Goal: Information Seeking & Learning: Learn about a topic

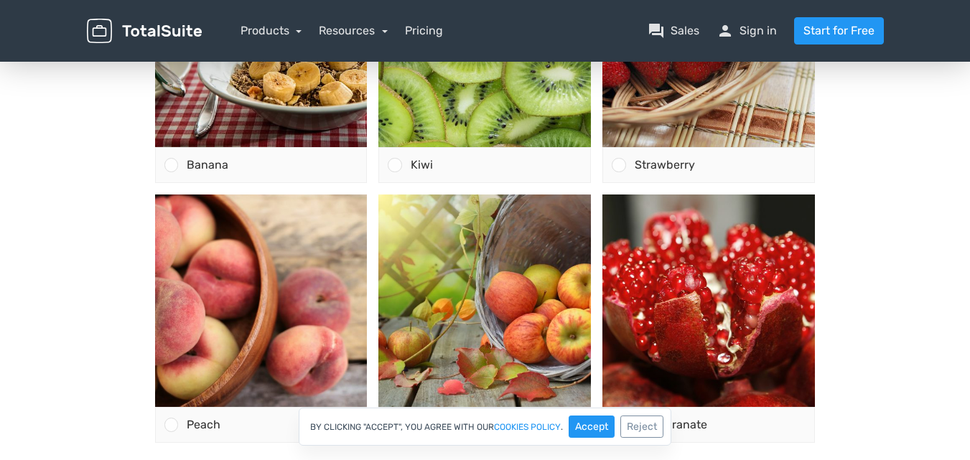
scroll to position [299, 0]
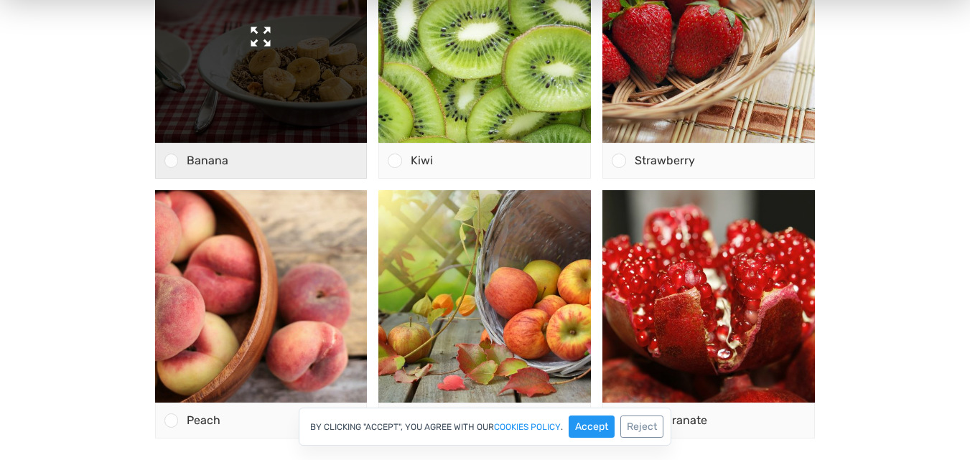
click at [271, 136] on img at bounding box center [261, 36] width 212 height 212
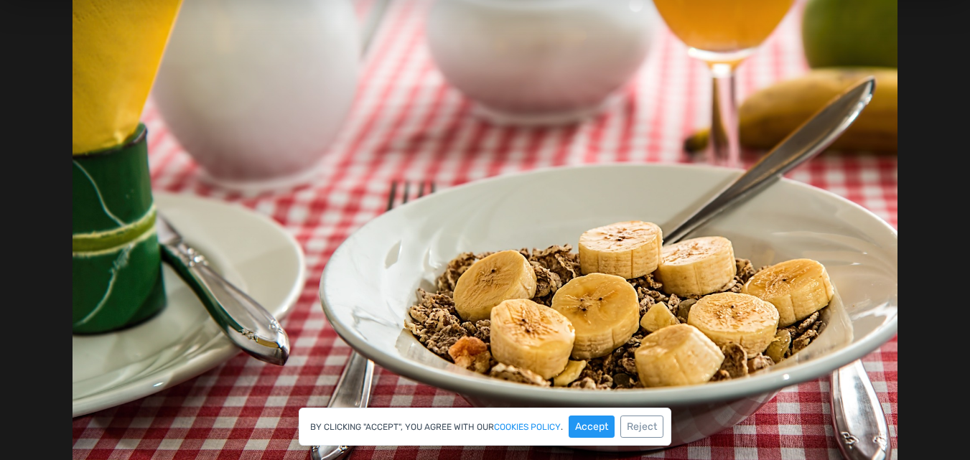
click at [934, 102] on div at bounding box center [485, 219] width 970 height 693
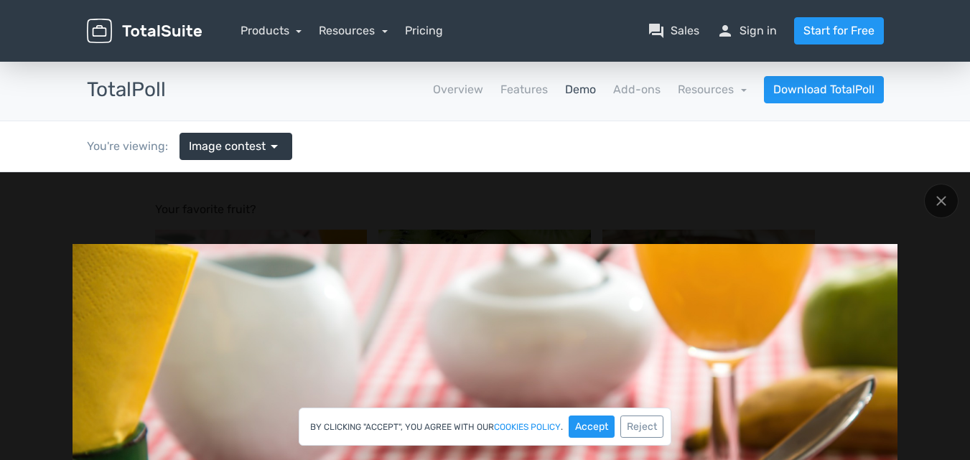
click at [308, 162] on div "You're viewing: Image contest arrow_drop_down" at bounding box center [485, 146] width 818 height 50
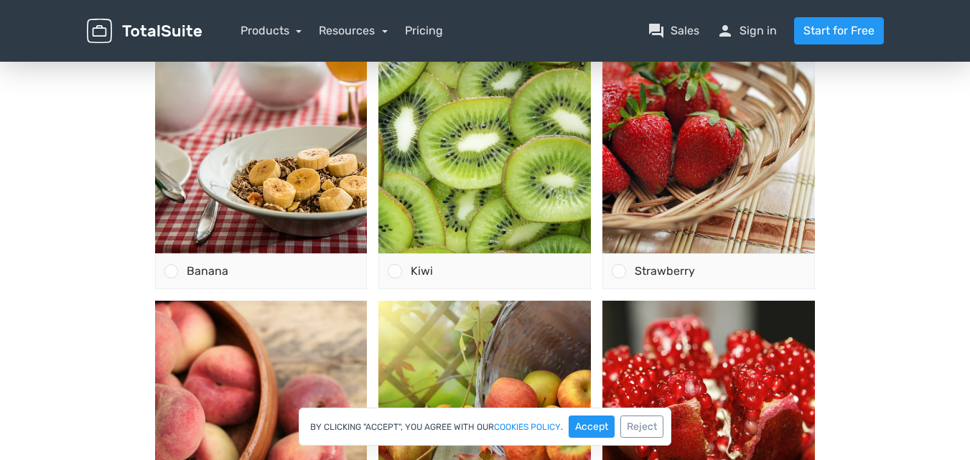
scroll to position [192, 0]
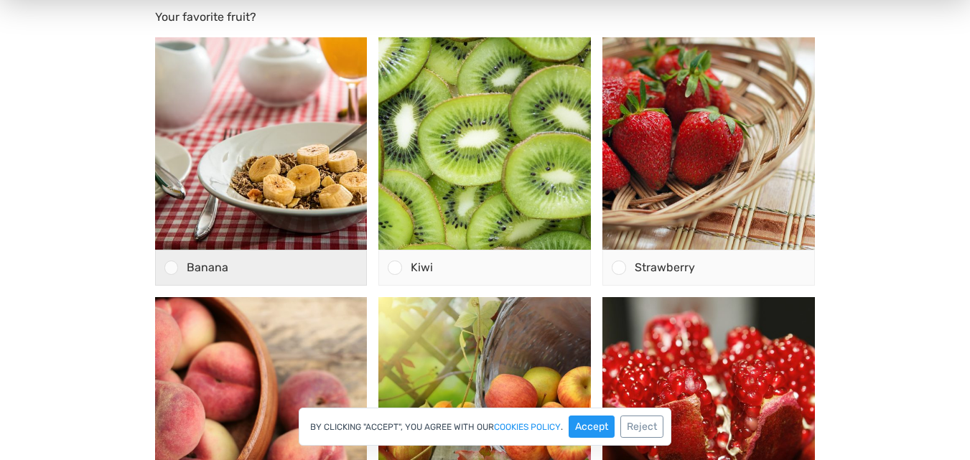
click at [172, 268] on div at bounding box center [171, 268] width 14 height 14
click at [171, 268] on input "Banana" at bounding box center [171, 268] width 0 height 0
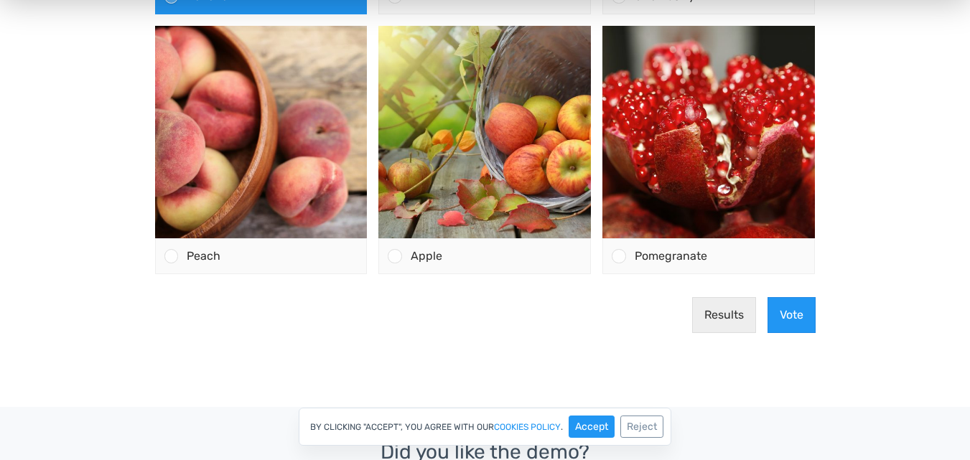
scroll to position [465, 0]
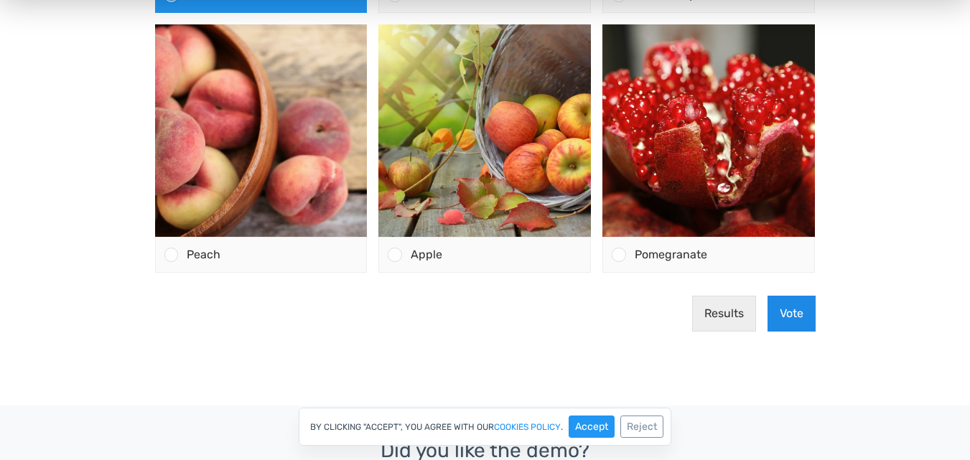
click at [792, 311] on button "Vote" at bounding box center [791, 314] width 48 height 36
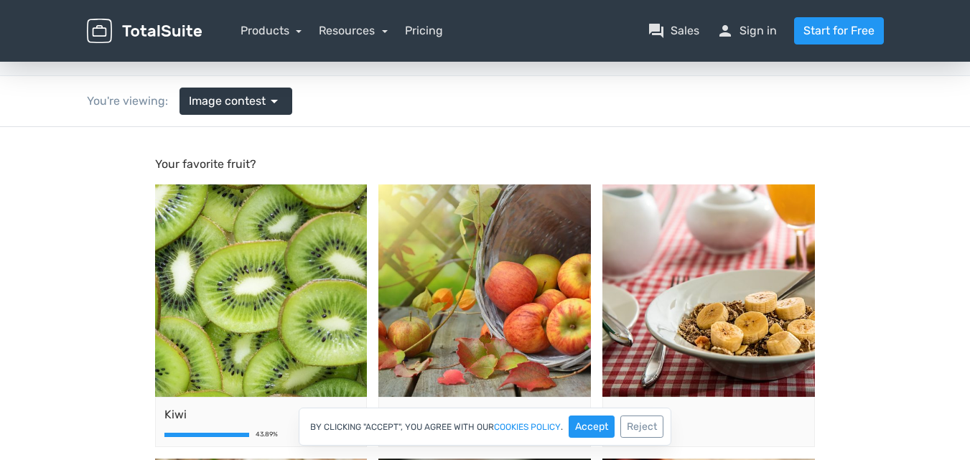
scroll to position [0, 0]
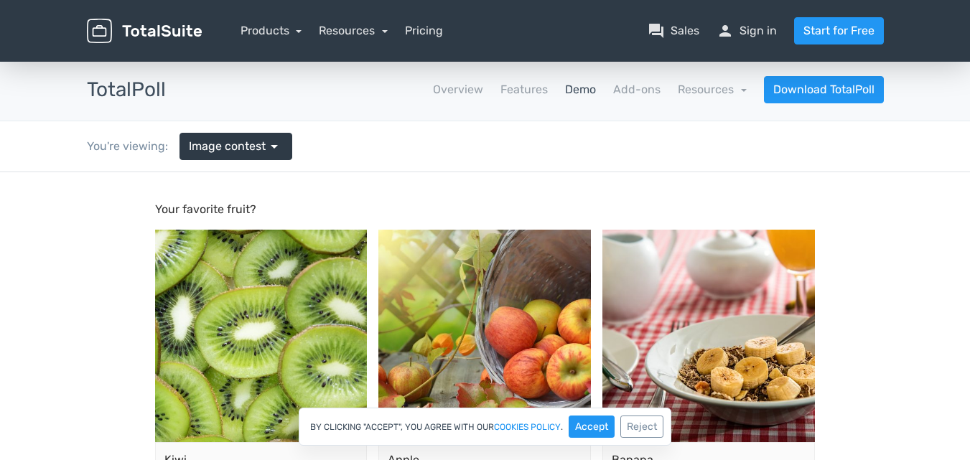
click at [190, 213] on p "Your favorite fruit?" at bounding box center [485, 209] width 660 height 17
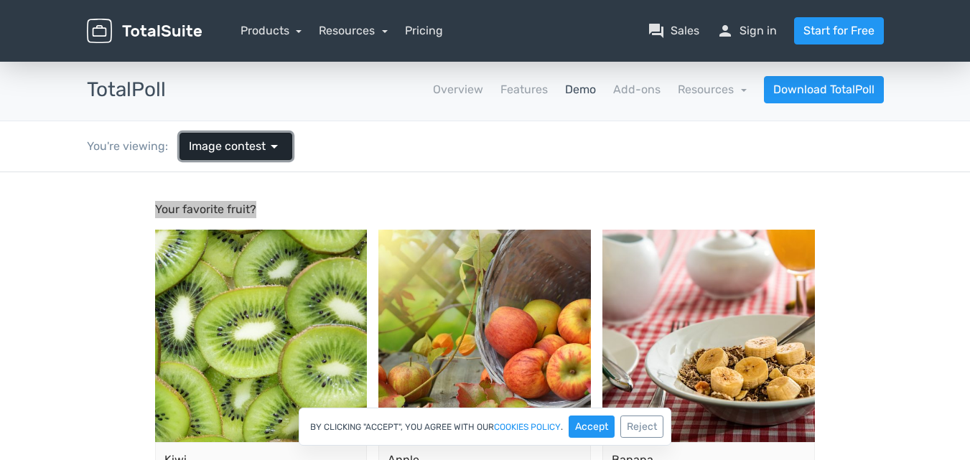
click at [272, 146] on span "arrow_drop_down" at bounding box center [274, 146] width 17 height 17
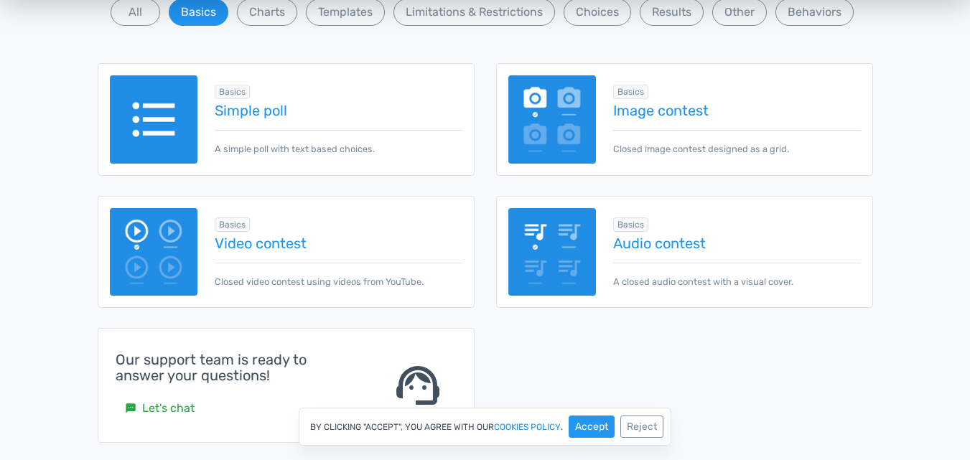
scroll to position [233, 0]
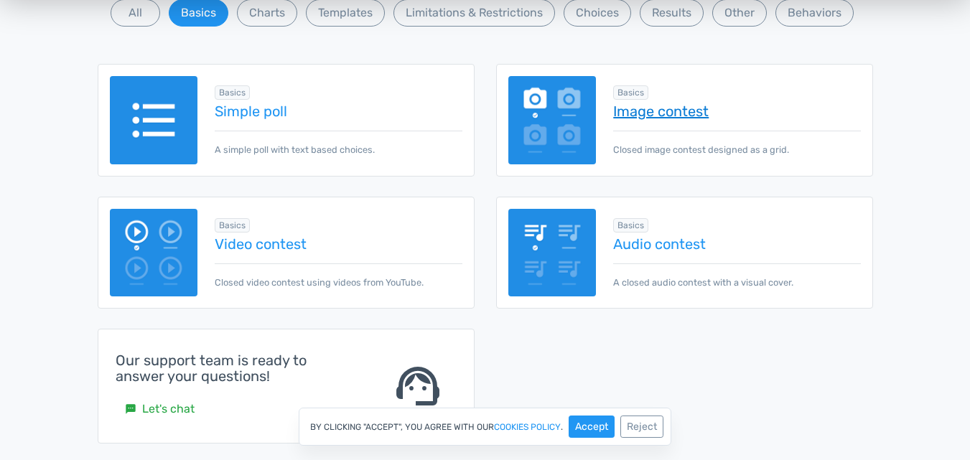
click at [657, 103] on link "Image contest" at bounding box center [736, 111] width 247 height 16
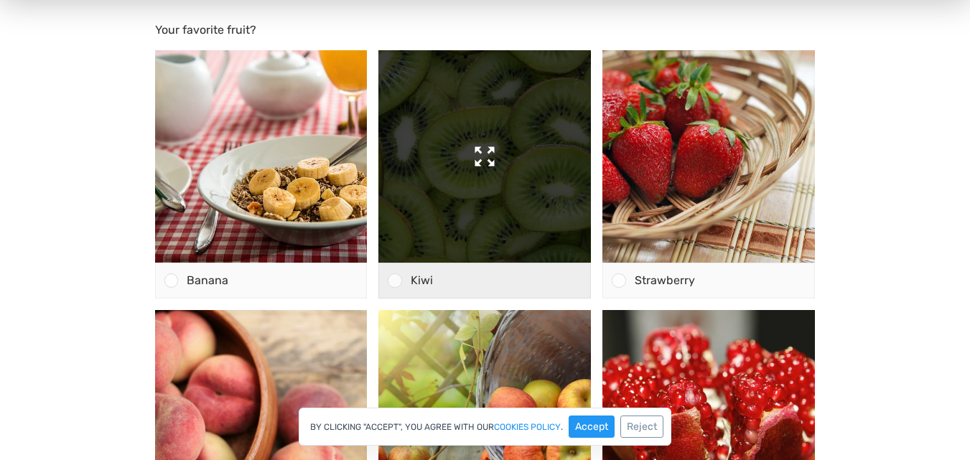
scroll to position [180, 0]
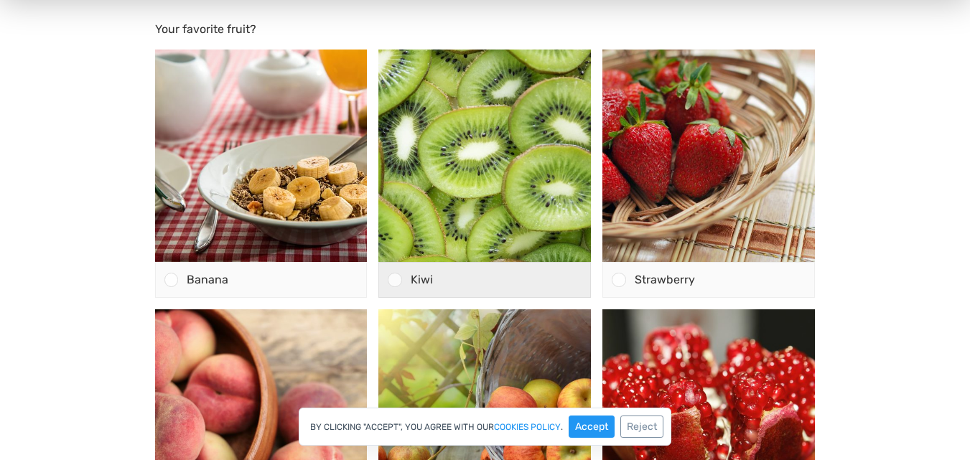
click at [398, 278] on div at bounding box center [395, 280] width 14 height 14
click at [395, 280] on input "Kiwi" at bounding box center [395, 280] width 0 height 0
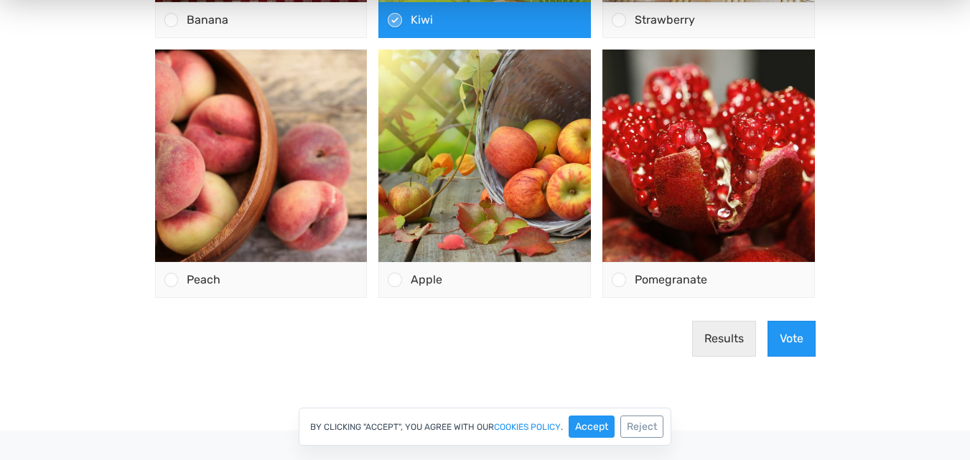
scroll to position [442, 0]
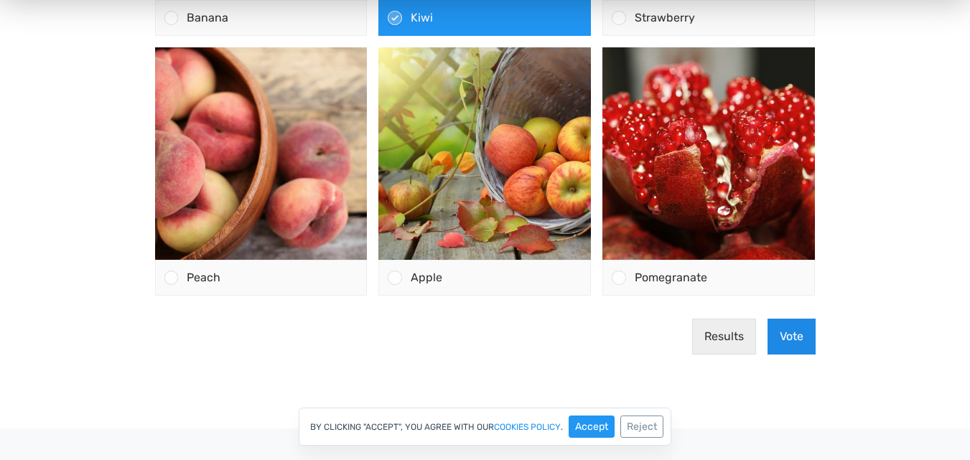
click at [783, 340] on button "Vote" at bounding box center [791, 337] width 48 height 36
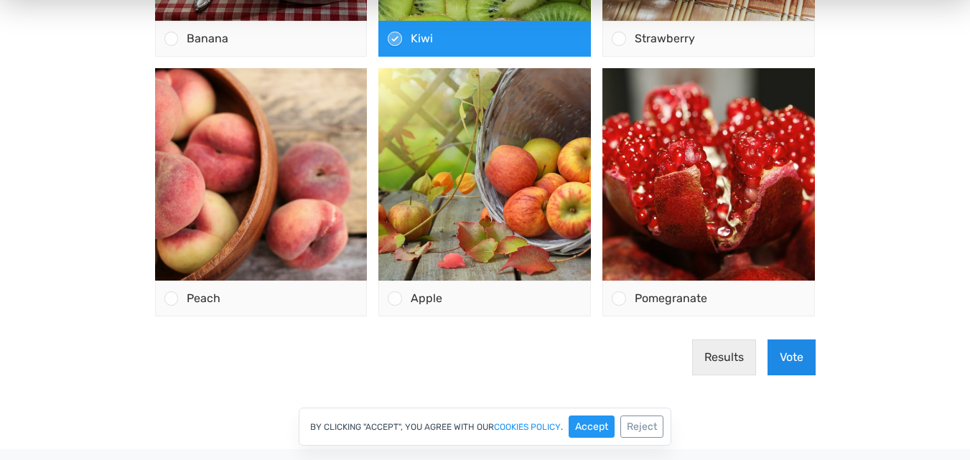
scroll to position [475, 0]
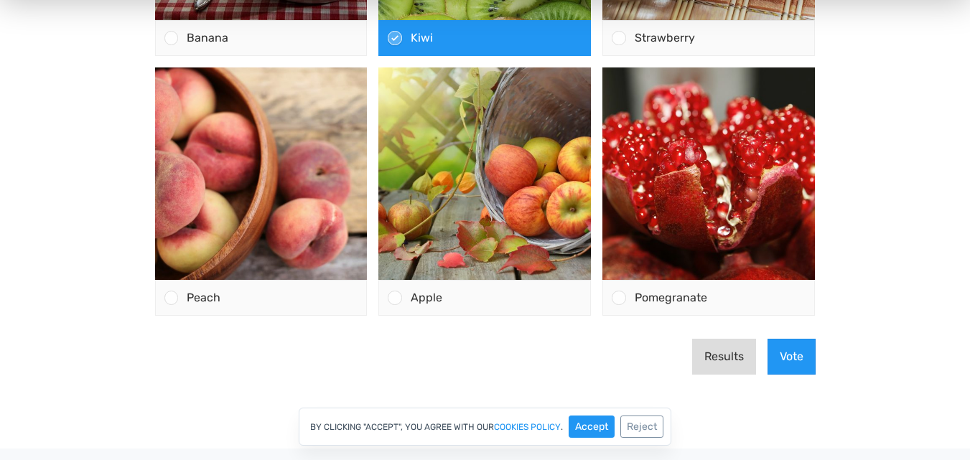
click at [738, 357] on button "Results" at bounding box center [724, 357] width 64 height 36
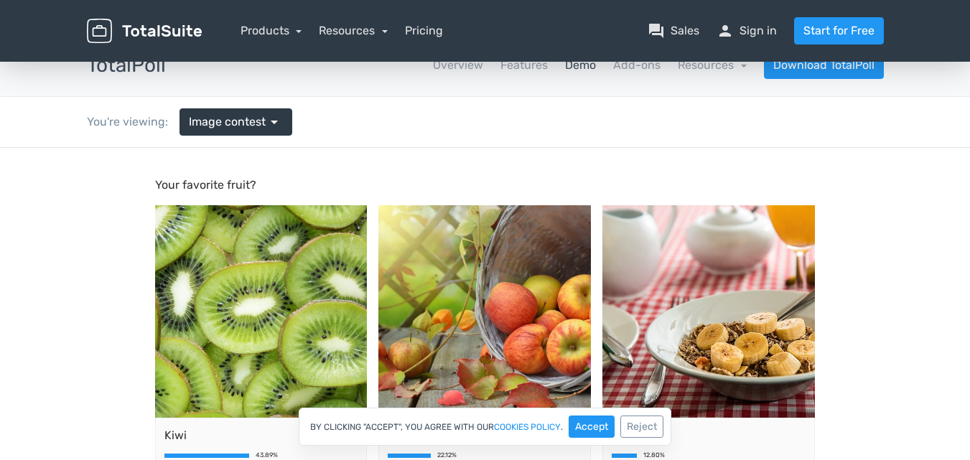
scroll to position [0, 0]
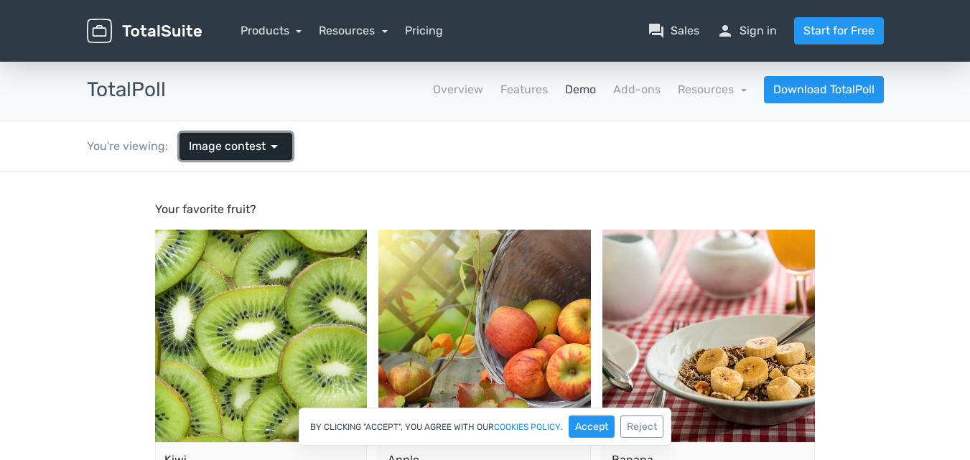
click at [266, 142] on span "arrow_drop_down" at bounding box center [274, 146] width 17 height 17
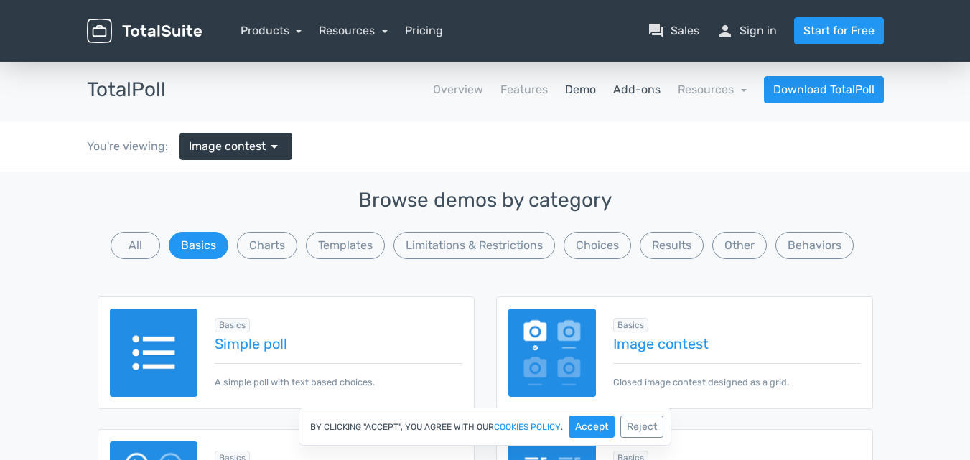
click at [645, 90] on link "Add-ons" at bounding box center [636, 89] width 47 height 17
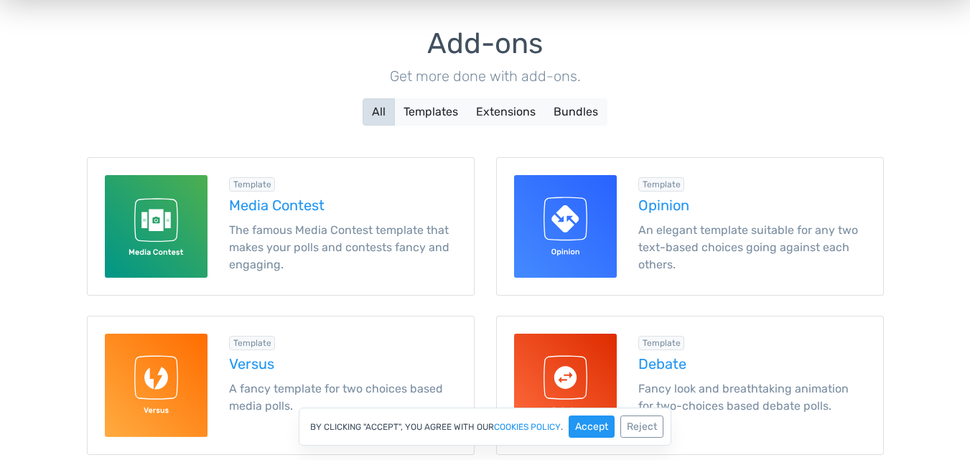
scroll to position [128, 0]
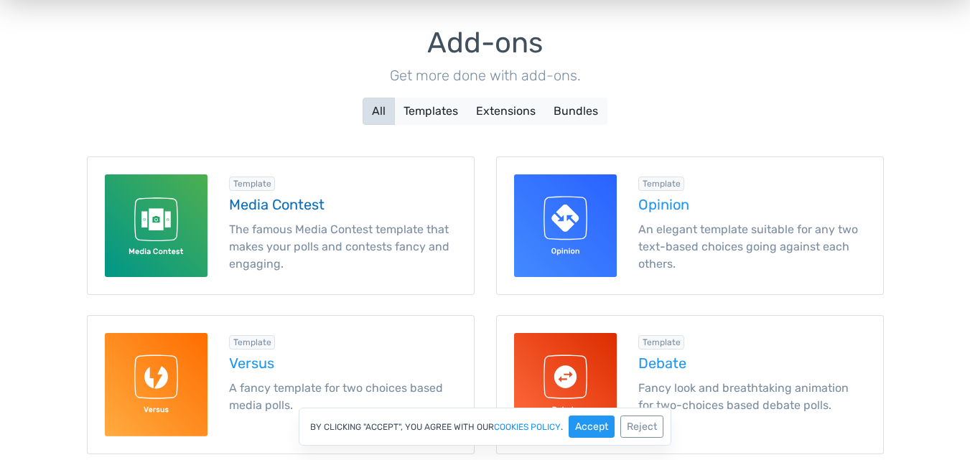
click at [293, 207] on h5 "Media Contest" at bounding box center [343, 205] width 228 height 16
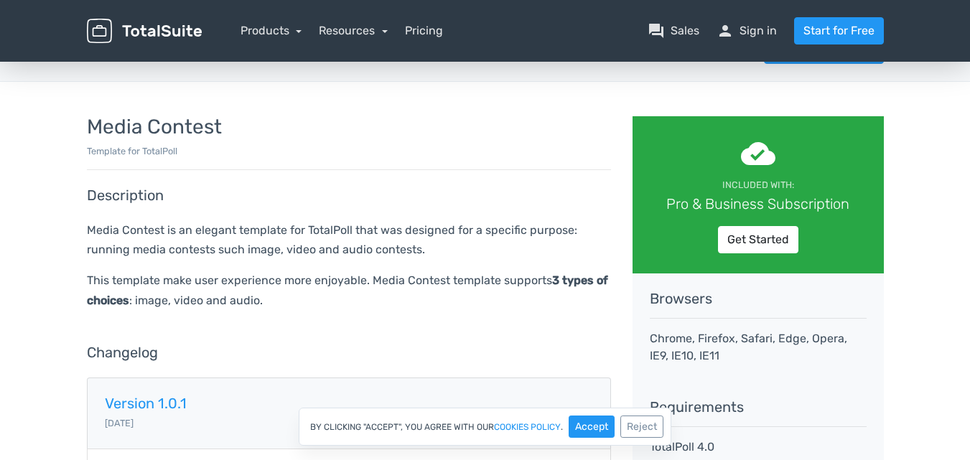
scroll to position [33, 0]
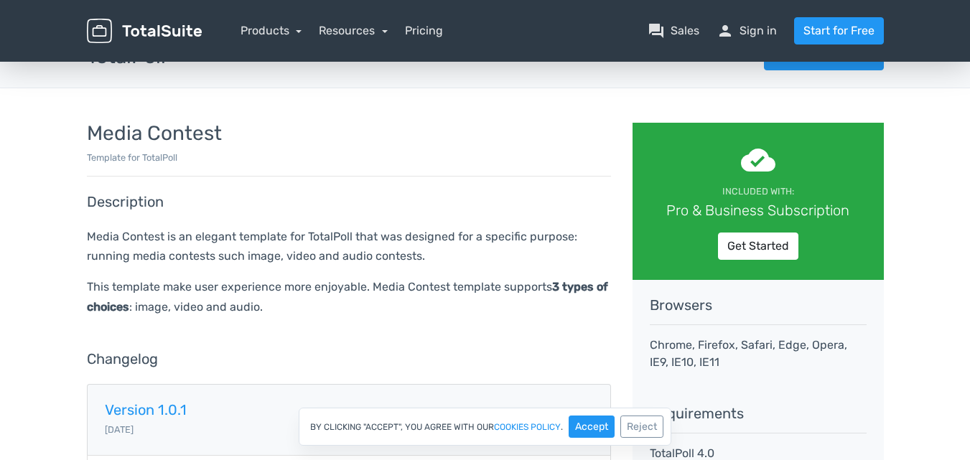
click at [284, 249] on p "Media Contest is an elegant template for TotalPoll that was designed for a spec…" at bounding box center [349, 246] width 524 height 39
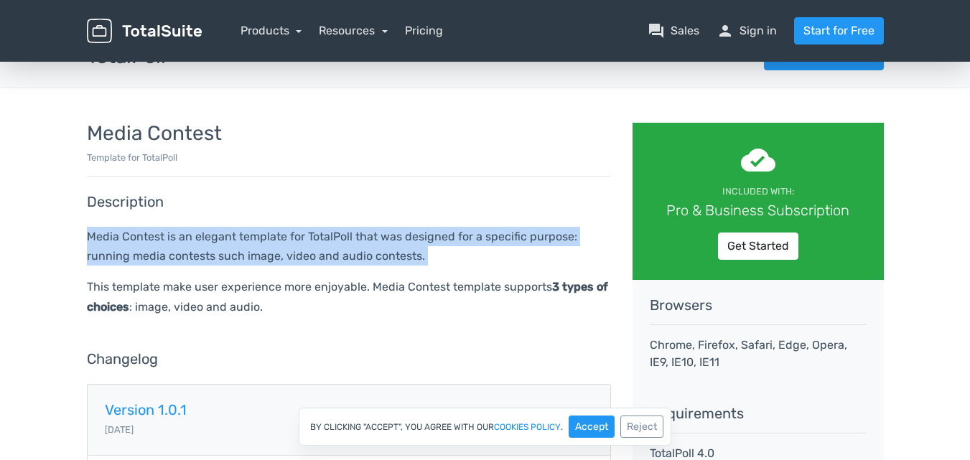
click at [284, 249] on p "Media Contest is an elegant template for TotalPoll that was designed for a spec…" at bounding box center [349, 246] width 524 height 39
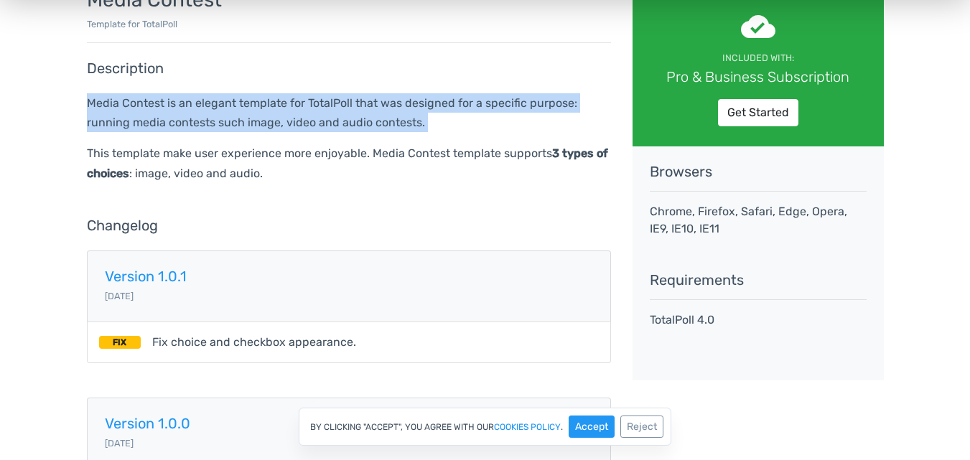
scroll to position [0, 0]
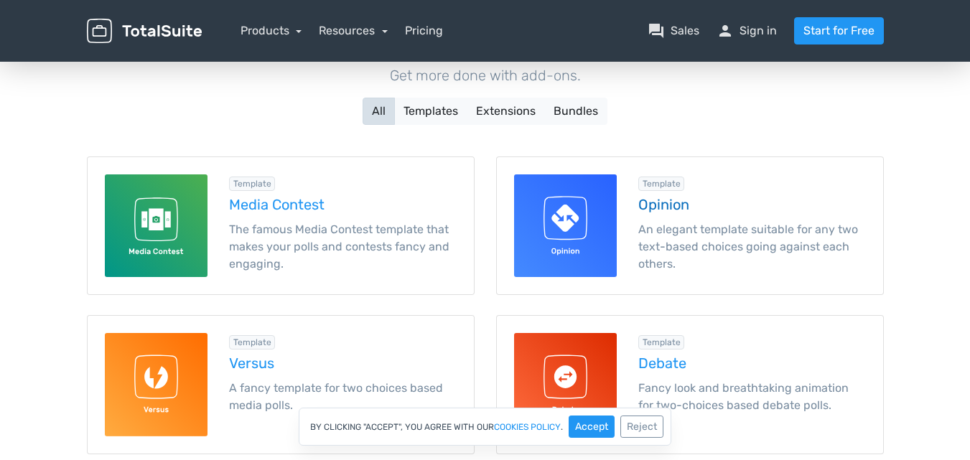
click at [670, 198] on h5 "Opinion" at bounding box center [752, 205] width 228 height 16
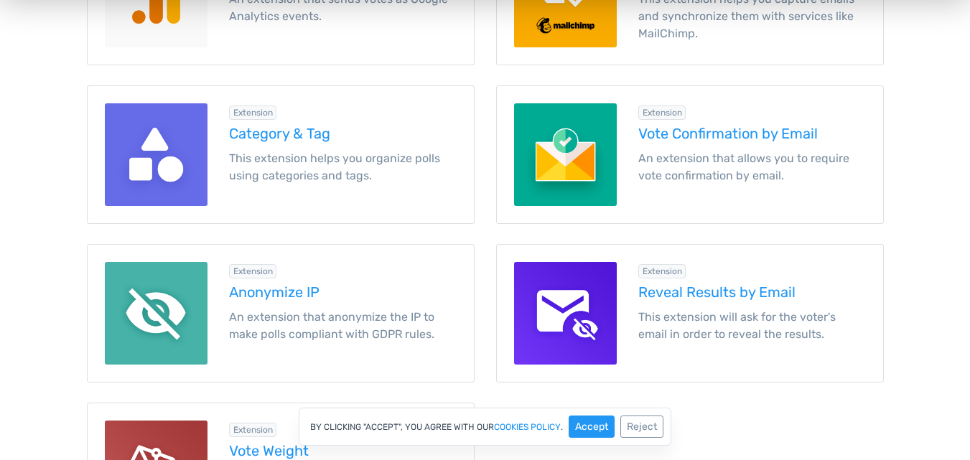
scroll to position [1815, 0]
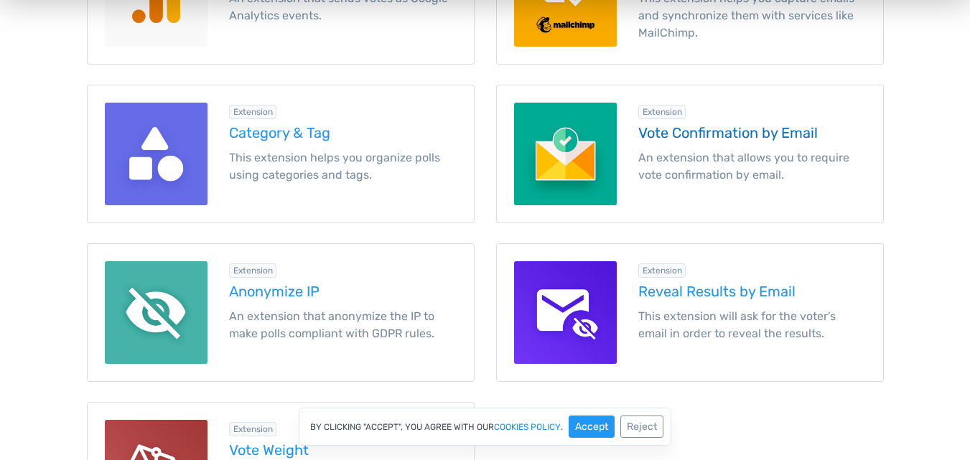
click at [685, 126] on h5 "Vote Confirmation by Email" at bounding box center [752, 133] width 228 height 16
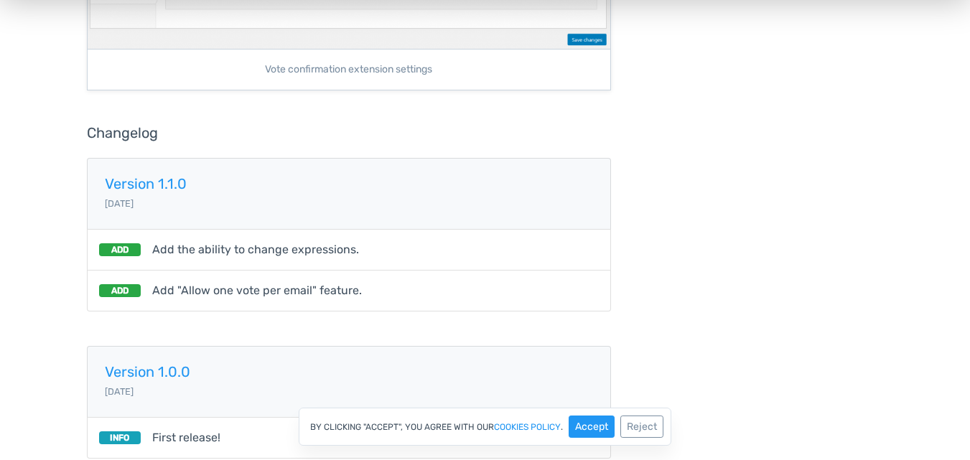
scroll to position [771, 0]
click at [221, 254] on span "Add the ability to change expressions." at bounding box center [255, 248] width 207 height 17
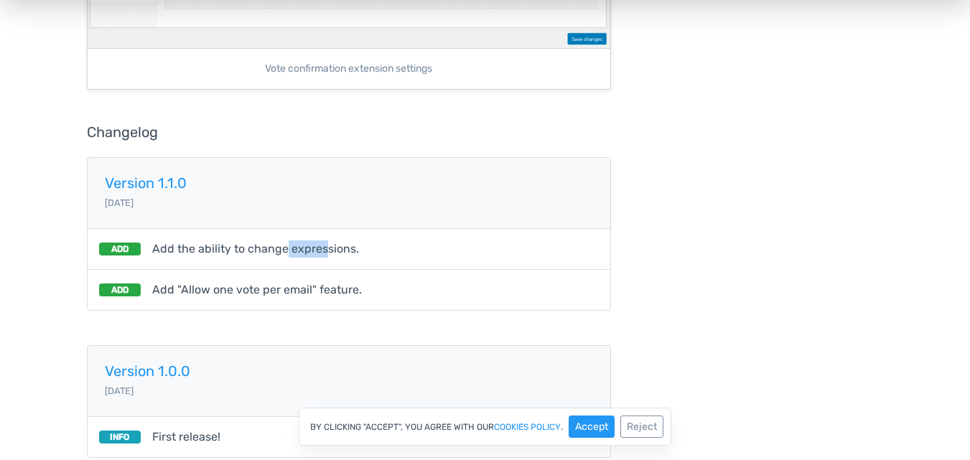
click at [221, 254] on span "Add the ability to change expressions." at bounding box center [255, 248] width 207 height 17
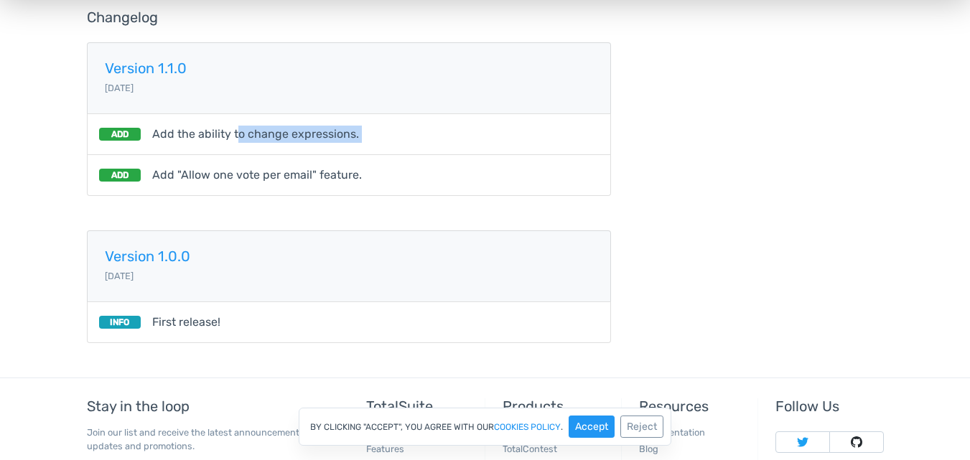
scroll to position [887, 0]
click at [192, 324] on span "First release!" at bounding box center [186, 321] width 68 height 17
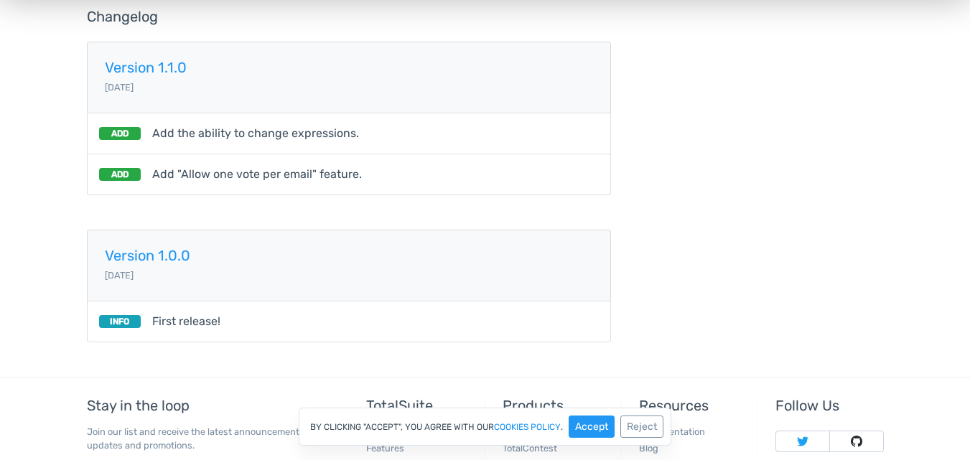
click at [192, 324] on span "First release!" at bounding box center [186, 321] width 68 height 17
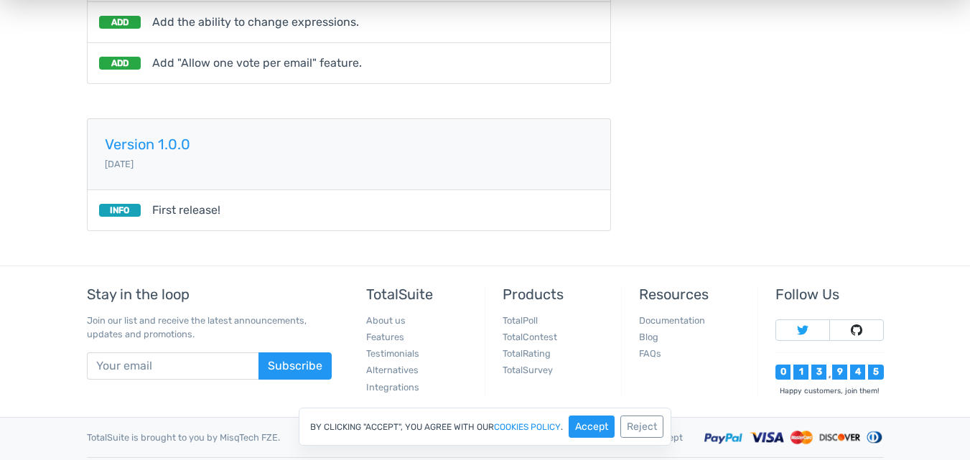
scroll to position [1032, 0]
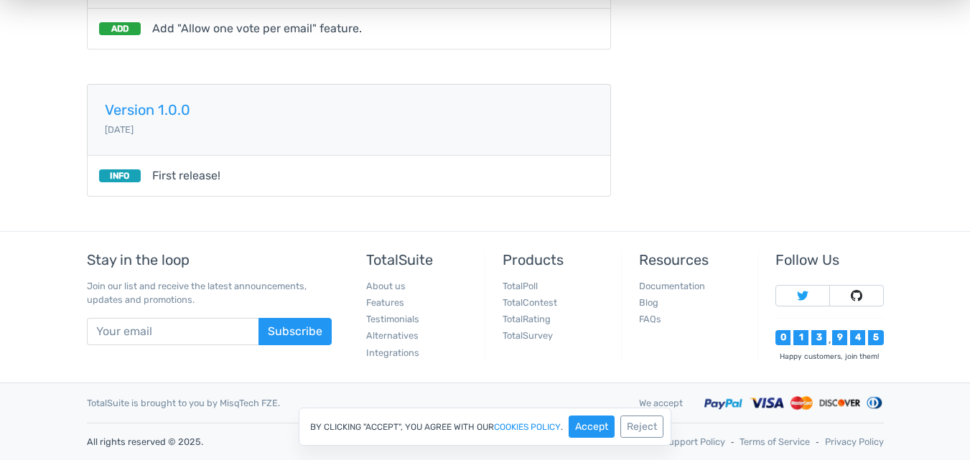
click at [134, 256] on h5 "Stay in the loop" at bounding box center [209, 260] width 245 height 16
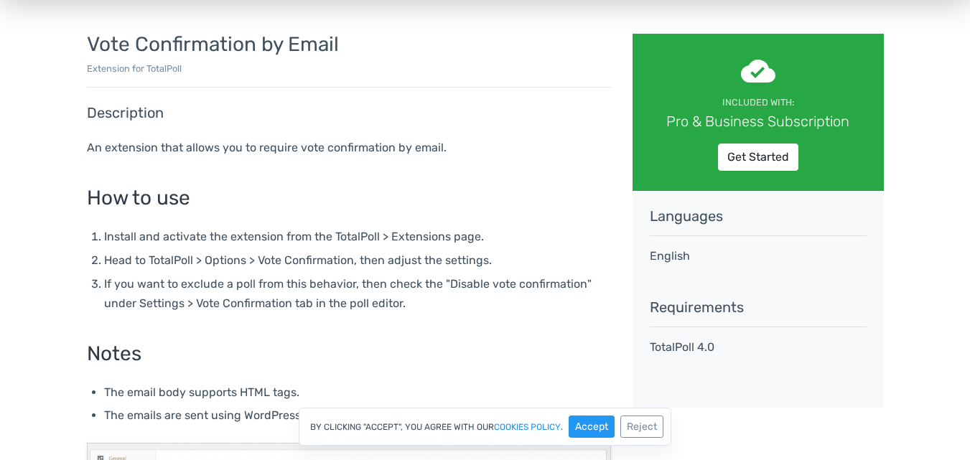
scroll to position [0, 0]
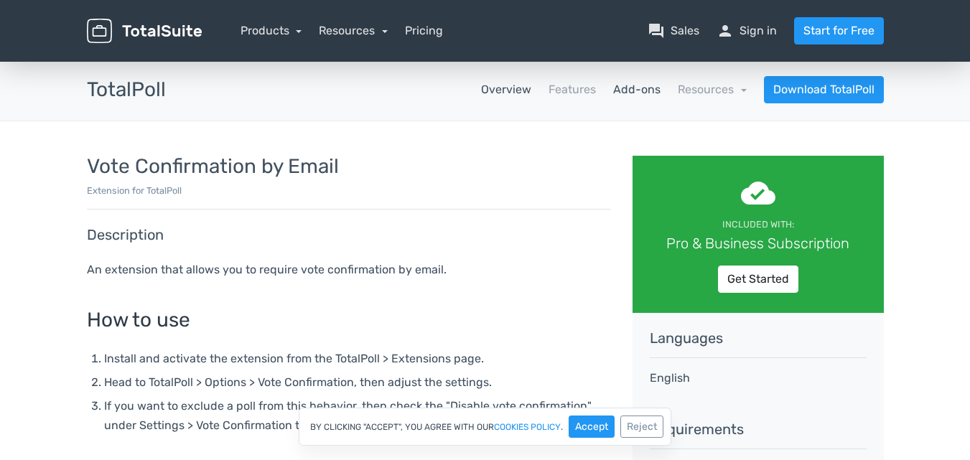
click at [518, 86] on link "Overview" at bounding box center [506, 89] width 50 height 17
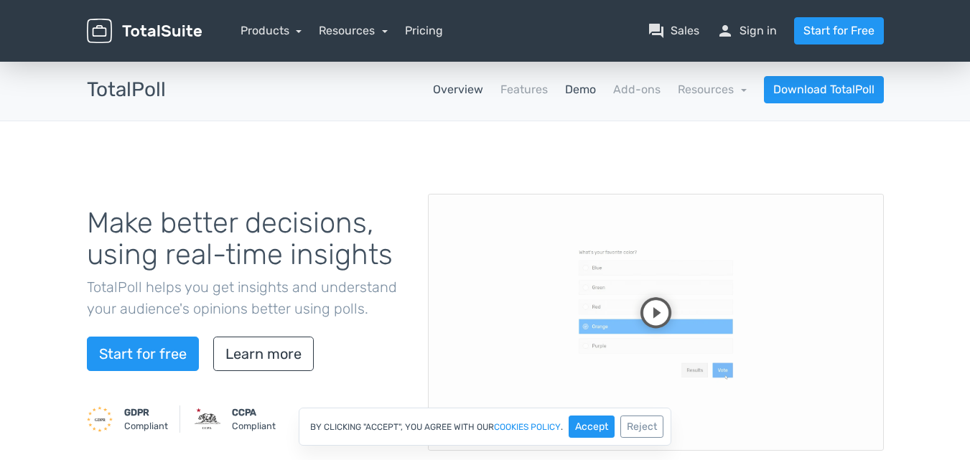
click at [580, 93] on link "Demo" at bounding box center [580, 89] width 31 height 17
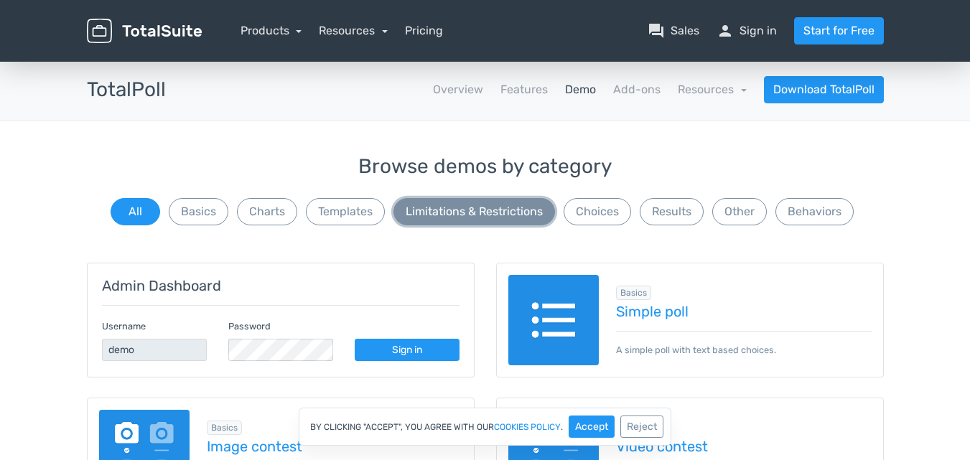
click at [444, 209] on button "Limitations & Restrictions" at bounding box center [474, 211] width 162 height 27
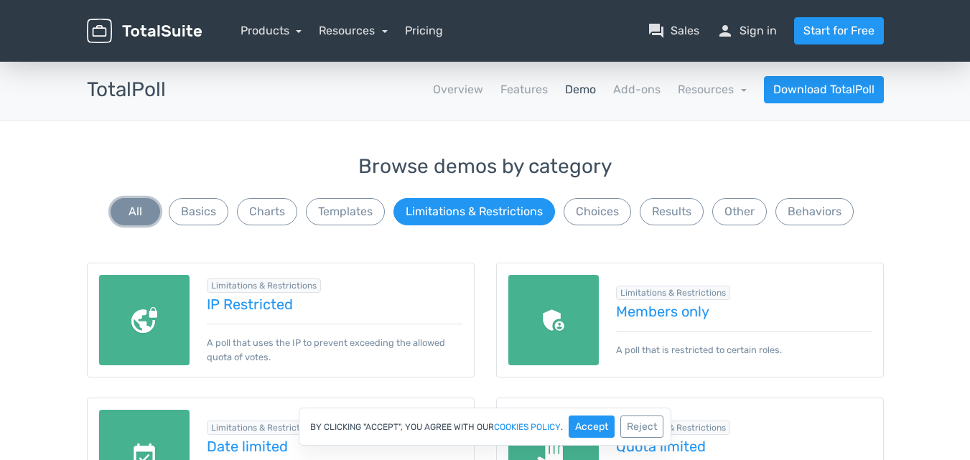
click at [139, 204] on button "All" at bounding box center [136, 211] width 50 height 27
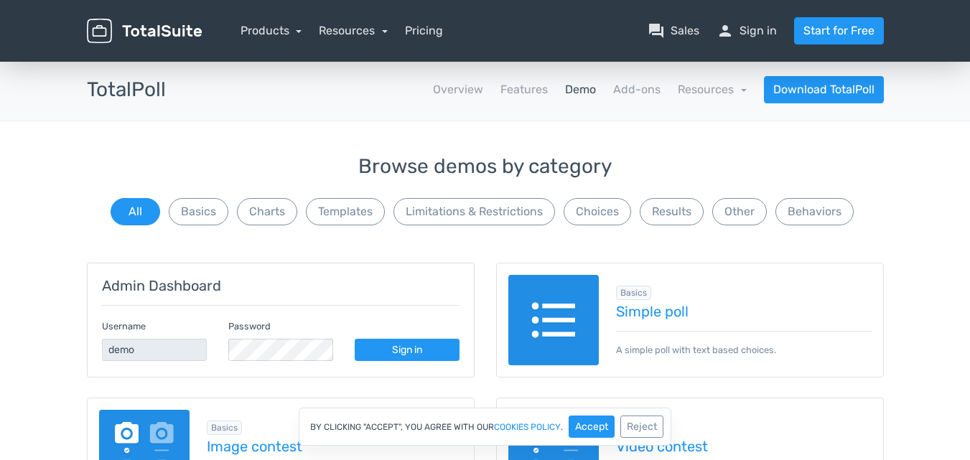
click at [179, 278] on h5 "Admin Dashboard" at bounding box center [280, 286] width 357 height 16
click at [156, 342] on input "demo" at bounding box center [154, 350] width 105 height 22
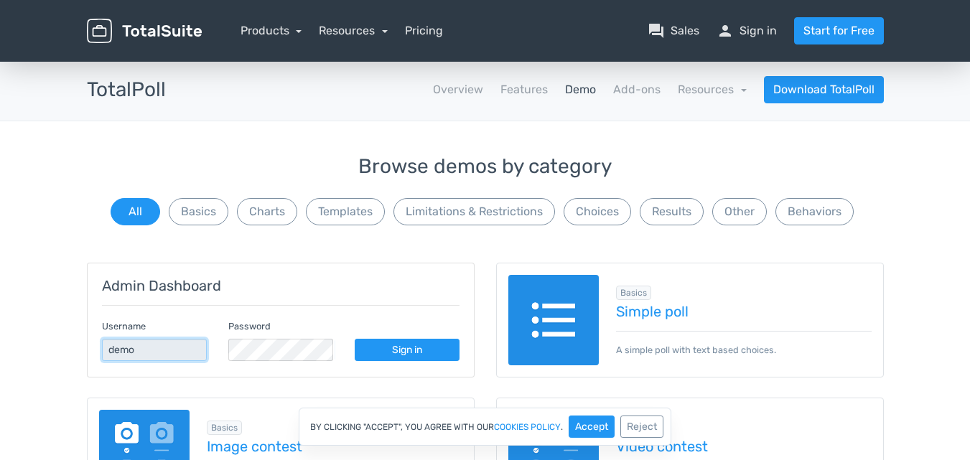
click at [156, 342] on input "demo" at bounding box center [154, 350] width 105 height 22
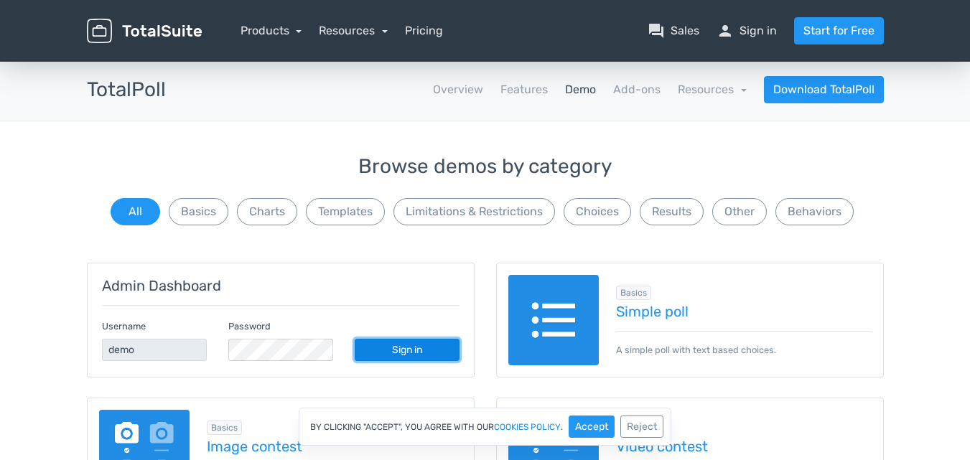
click at [408, 355] on link "Sign in" at bounding box center [407, 350] width 105 height 22
